Goal: Task Accomplishment & Management: Manage account settings

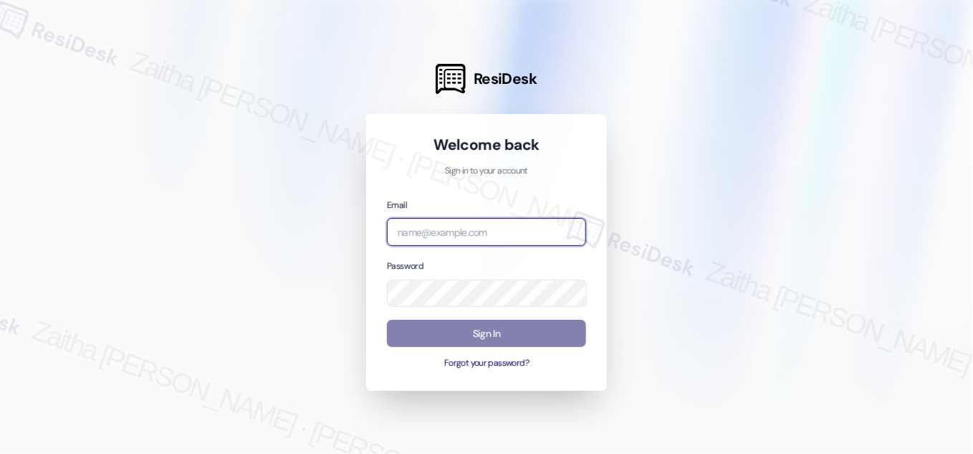
click at [452, 229] on input "email" at bounding box center [486, 232] width 199 height 28
type input "b"
drag, startPoint x: 436, startPoint y: 236, endPoint x: 363, endPoint y: 237, distance: 73.1
click at [363, 237] on div "ResiDesk Welcome back Sign in to your account Email [PERSON_NAME] Password Sign…" at bounding box center [486, 227] width 973 height 454
type input "d"
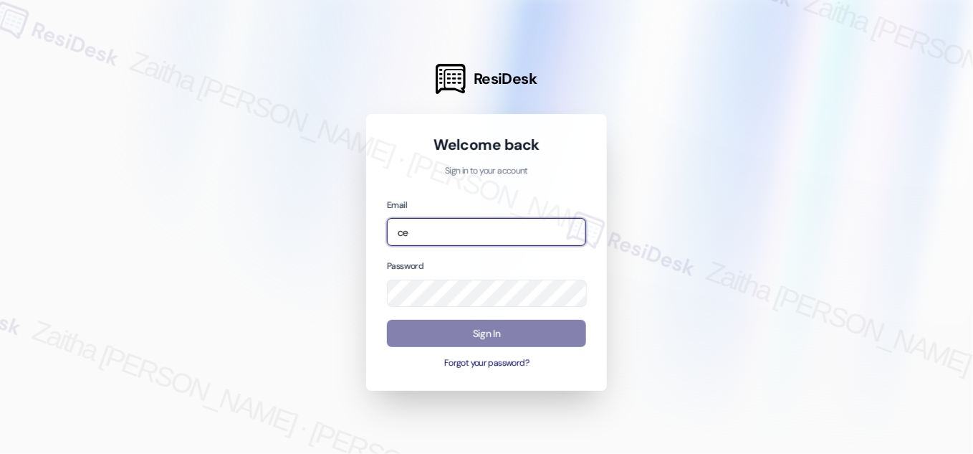
type input "c"
type input "[EMAIL_ADDRESS][PERSON_NAME][PERSON_NAME][PERSON_NAME][DOMAIN_NAME]"
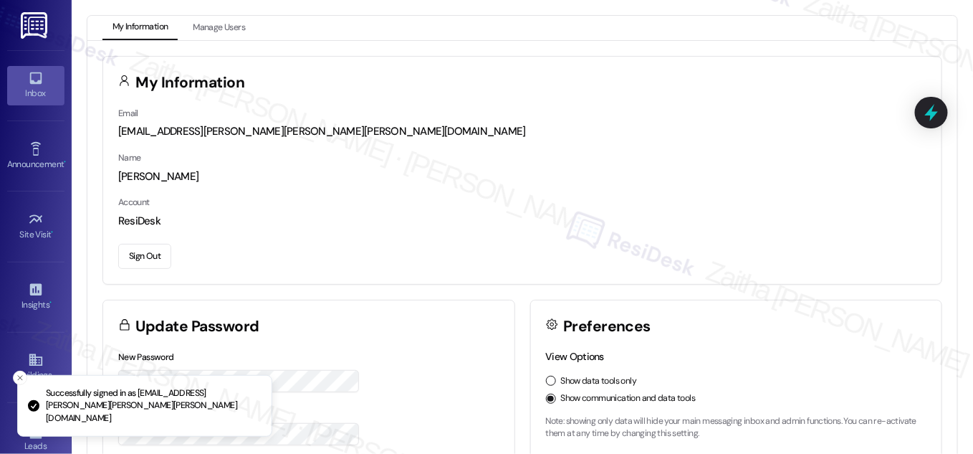
click at [42, 80] on link "Inbox" at bounding box center [35, 85] width 57 height 39
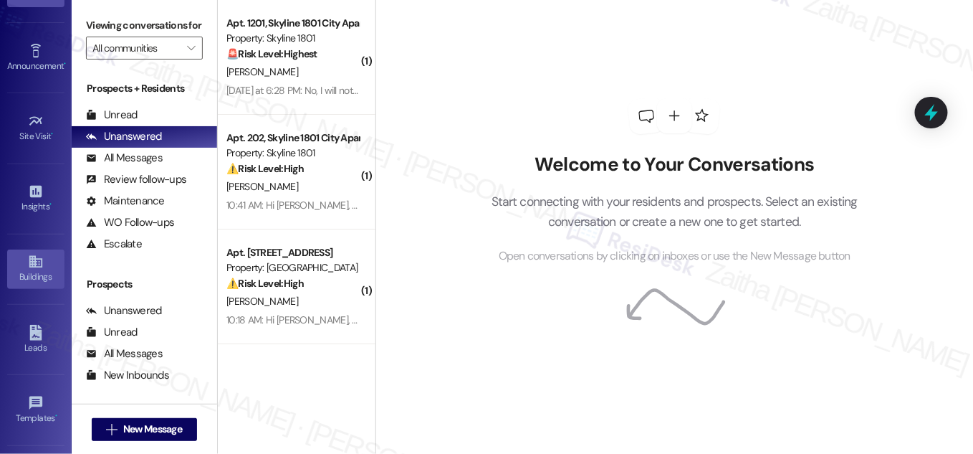
scroll to position [225, 0]
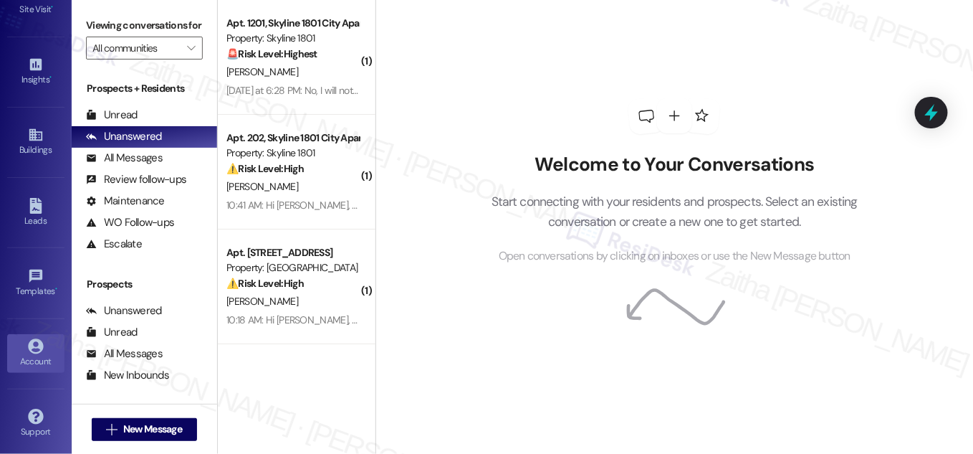
click at [37, 354] on div "Account" at bounding box center [36, 361] width 72 height 14
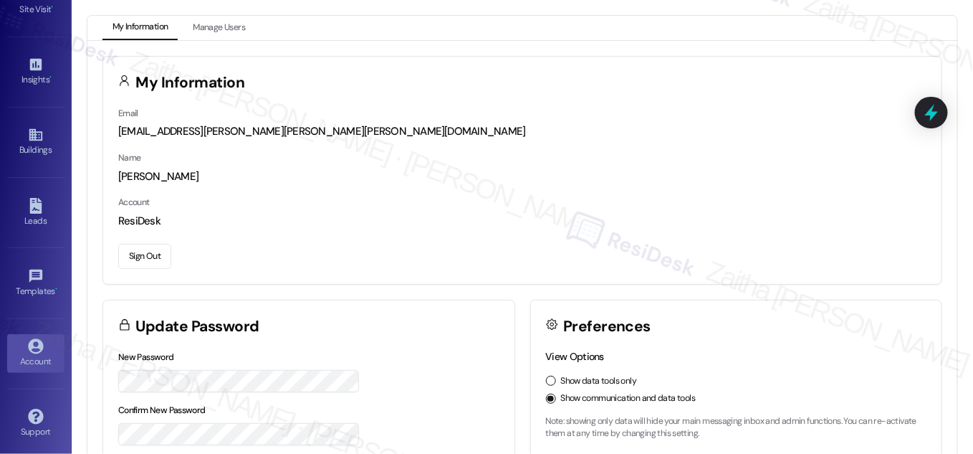
click at [149, 257] on button "Sign Out" at bounding box center [144, 256] width 53 height 25
